Goal: Information Seeking & Learning: Check status

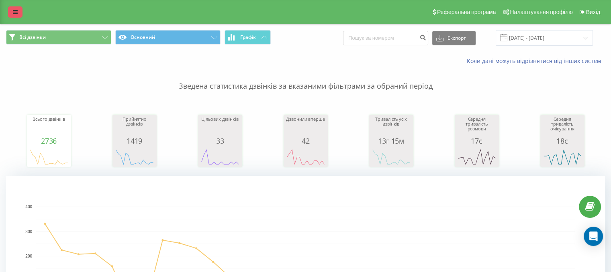
click at [16, 12] on icon at bounding box center [15, 12] width 5 height 6
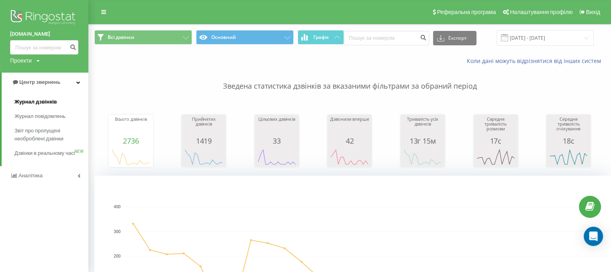
click at [40, 103] on span "Журнал дзвінків" at bounding box center [35, 102] width 43 height 8
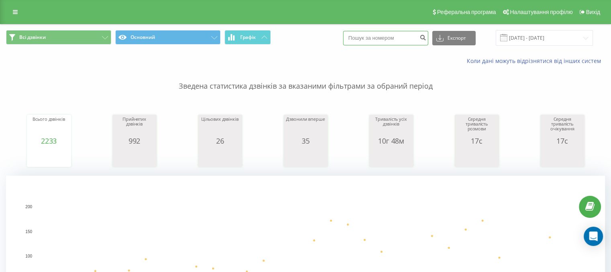
click at [380, 31] on input at bounding box center [385, 38] width 85 height 14
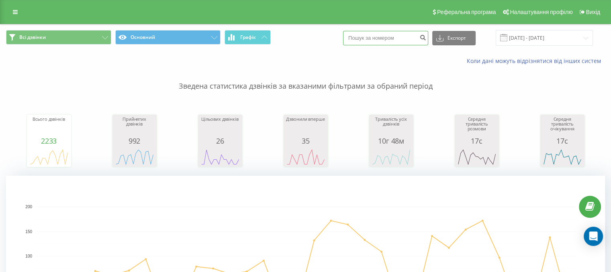
paste input "+380678778668"
type input "+380678778668"
click at [426, 39] on icon "submit" at bounding box center [422, 36] width 7 height 5
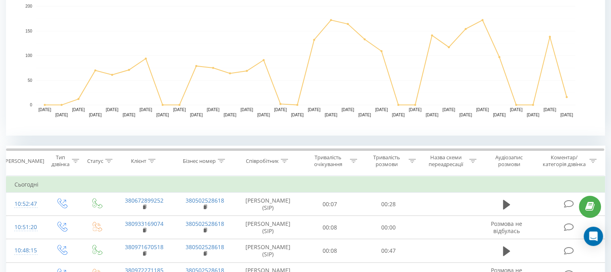
scroll to position [321, 0]
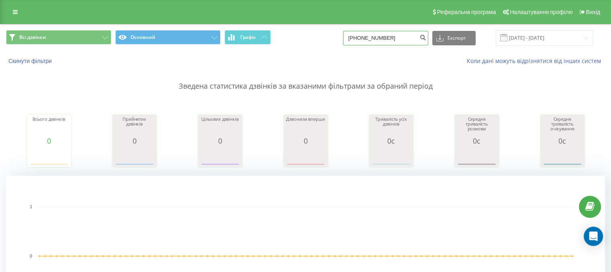
drag, startPoint x: 373, startPoint y: 39, endPoint x: 366, endPoint y: 39, distance: 6.4
click at [373, 39] on input "[PHONE_NUMBER]" at bounding box center [385, 38] width 85 height 14
click at [360, 36] on input "[PHONE_NUMBER]" at bounding box center [385, 38] width 85 height 14
click at [363, 37] on input "[PHONE_NUMBER]" at bounding box center [385, 38] width 85 height 14
type input "380678778668"
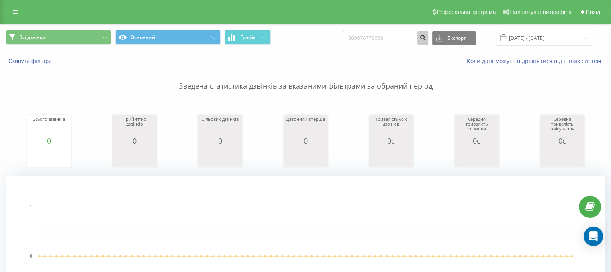
click at [426, 37] on icon "submit" at bounding box center [422, 36] width 7 height 5
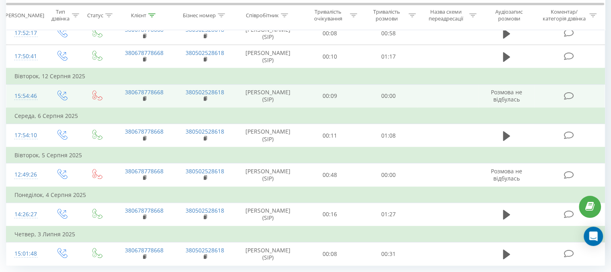
scroll to position [317, 0]
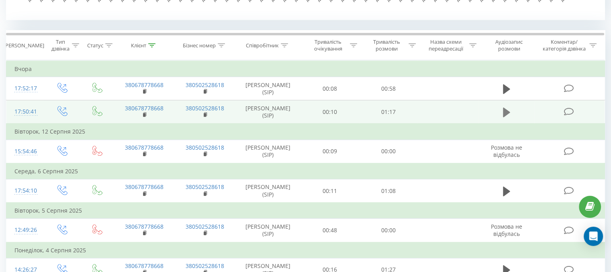
click at [505, 117] on icon at bounding box center [506, 113] width 7 height 10
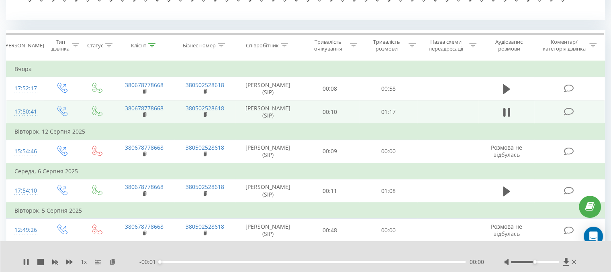
scroll to position [276, 0]
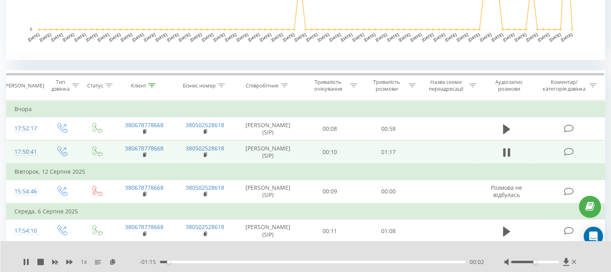
click at [288, 264] on div "- 01:15 00:02 00:02" at bounding box center [311, 262] width 345 height 8
click at [291, 262] on div "00:02" at bounding box center [313, 262] width 306 height 2
click at [379, 263] on div "00:34" at bounding box center [313, 262] width 306 height 2
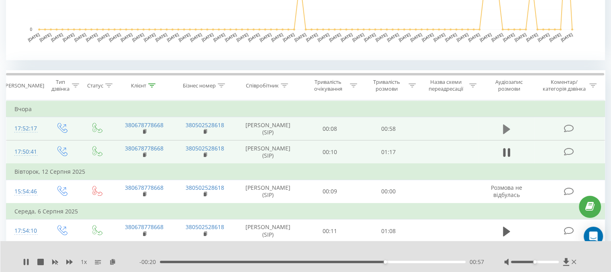
click at [507, 132] on icon at bounding box center [506, 129] width 7 height 10
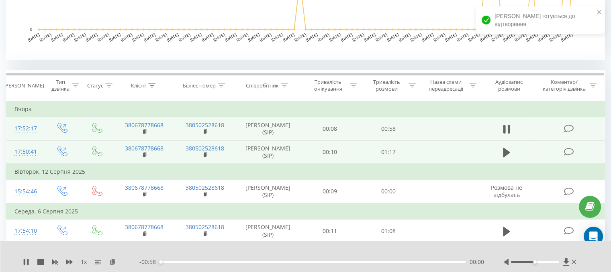
click at [390, 264] on div "- 00:58 00:00 00:00" at bounding box center [311, 262] width 345 height 8
click at [389, 263] on div "00:01" at bounding box center [313, 262] width 306 height 2
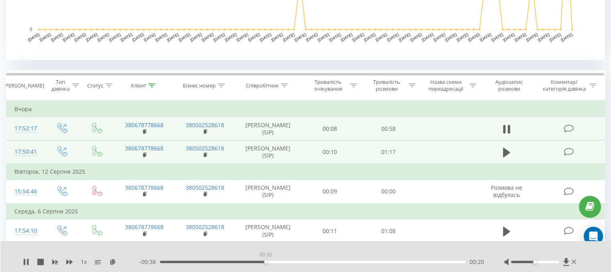
click at [266, 262] on div "00:20" at bounding box center [313, 262] width 306 height 2
click at [342, 261] on div "00:35" at bounding box center [313, 262] width 306 height 2
click at [395, 262] on div "00:45" at bounding box center [313, 262] width 306 height 2
click at [508, 134] on icon at bounding box center [508, 129] width 2 height 9
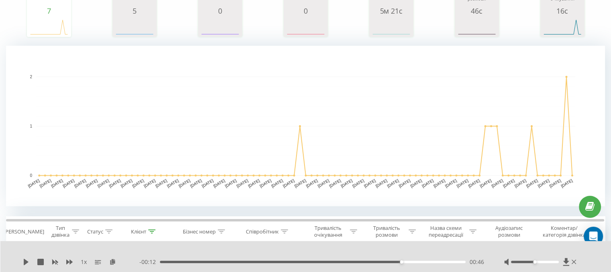
scroll to position [116, 0]
